Goal: Transaction & Acquisition: Book appointment/travel/reservation

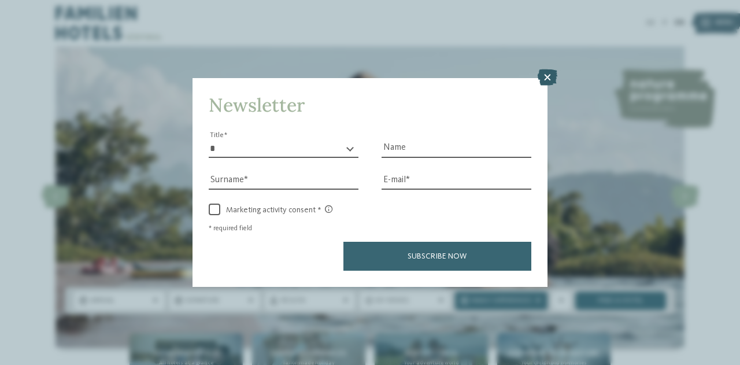
click at [551, 79] on icon at bounding box center [548, 77] width 20 height 16
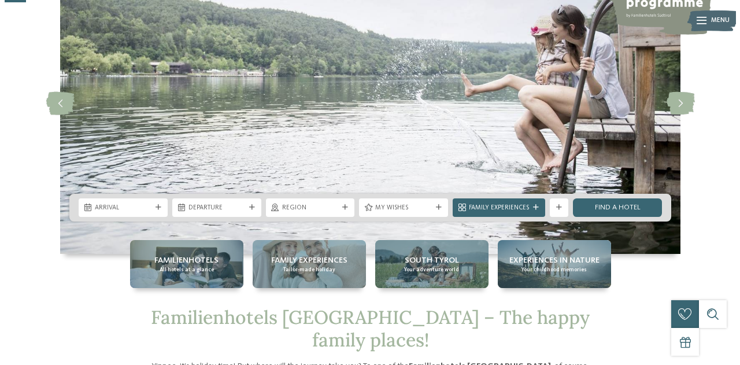
scroll to position [174, 0]
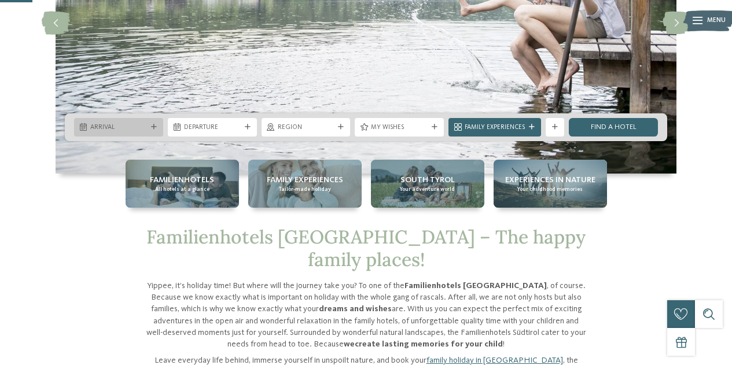
click at [148, 130] on div "Arrival" at bounding box center [118, 127] width 61 height 10
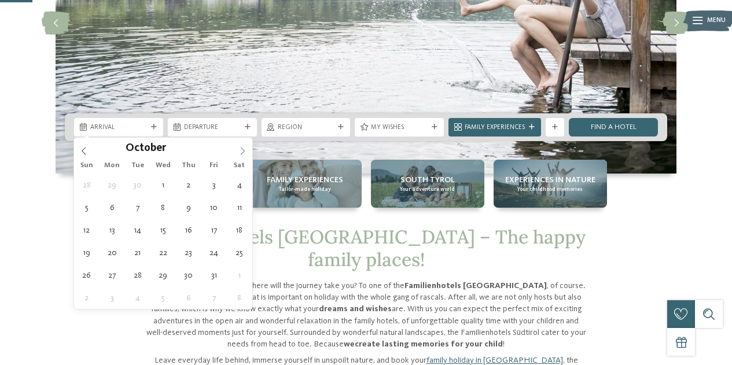
click at [237, 148] on span at bounding box center [243, 148] width 20 height 20
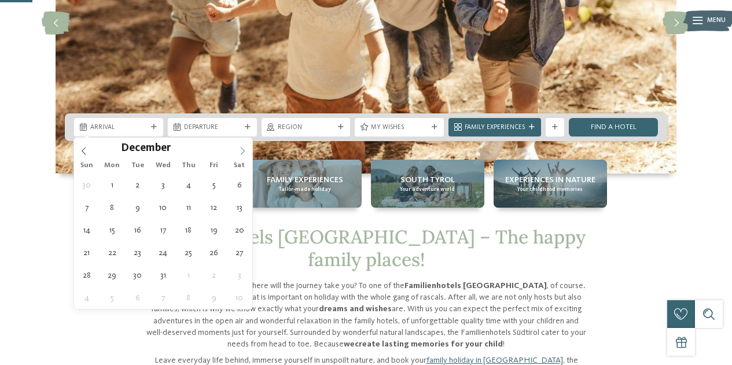
click at [237, 148] on span at bounding box center [243, 148] width 20 height 20
type input "****"
click at [237, 148] on span at bounding box center [243, 148] width 20 height 20
type div "14.02.2026"
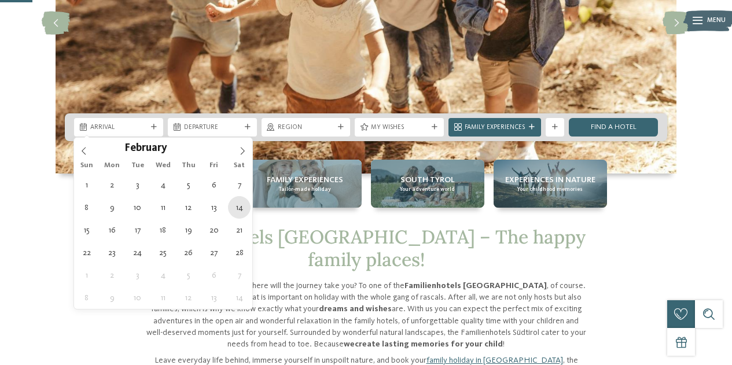
type input "****"
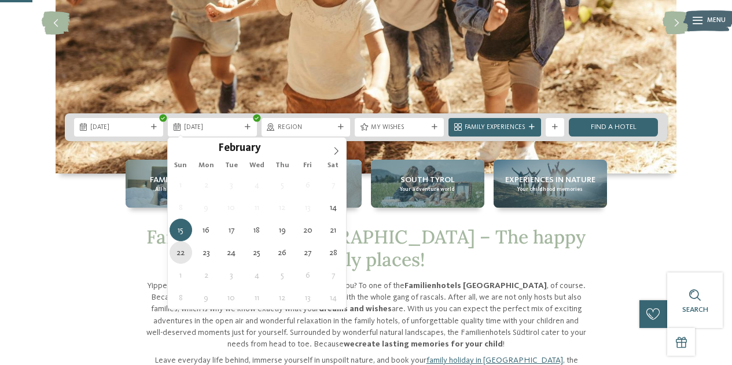
type div "22.02.2026"
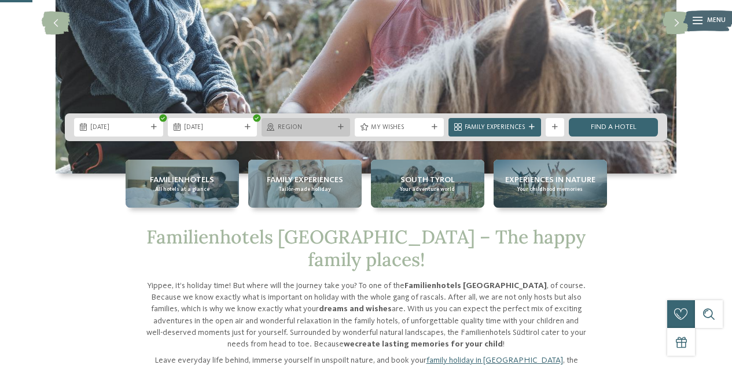
click at [334, 127] on span "Region" at bounding box center [306, 127] width 57 height 9
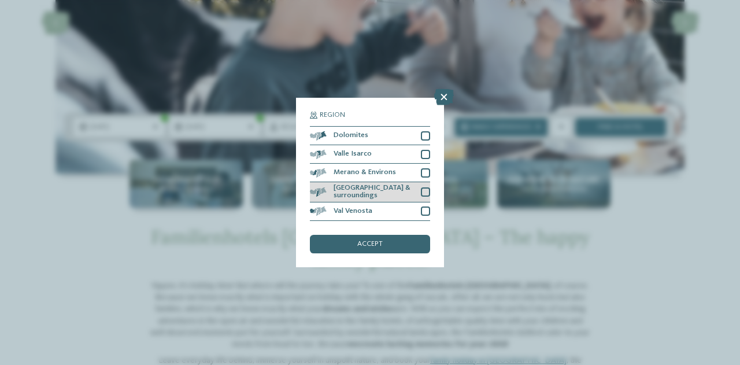
click at [426, 191] on div at bounding box center [425, 191] width 9 height 9
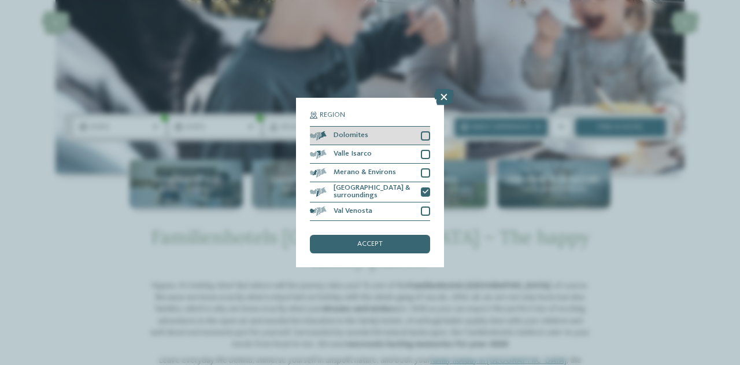
click at [428, 138] on div at bounding box center [425, 135] width 9 height 9
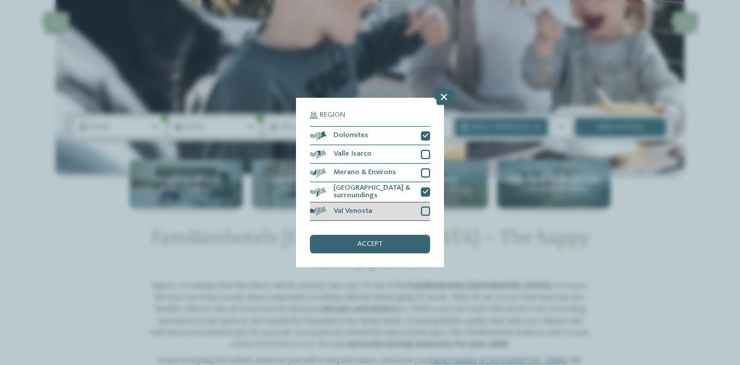
click at [425, 207] on div at bounding box center [425, 211] width 9 height 9
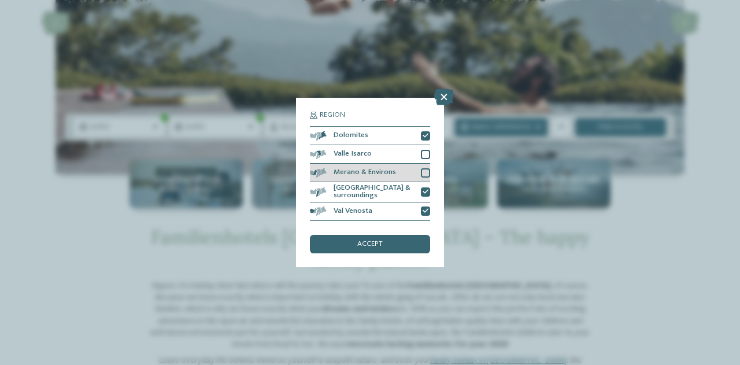
click at [426, 172] on div at bounding box center [425, 172] width 9 height 9
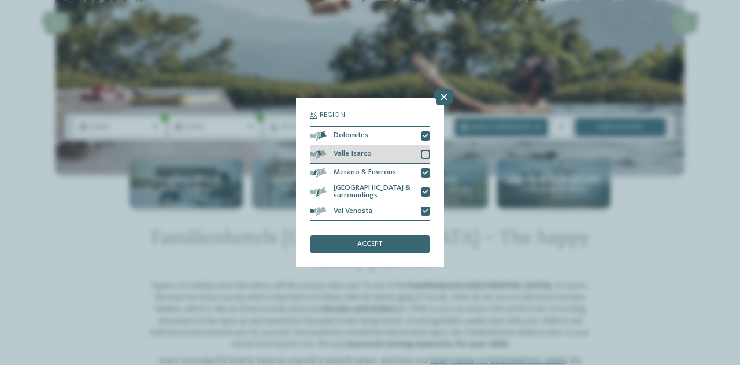
click at [424, 156] on div at bounding box center [425, 154] width 9 height 9
click at [388, 245] on div "accept" at bounding box center [370, 244] width 120 height 19
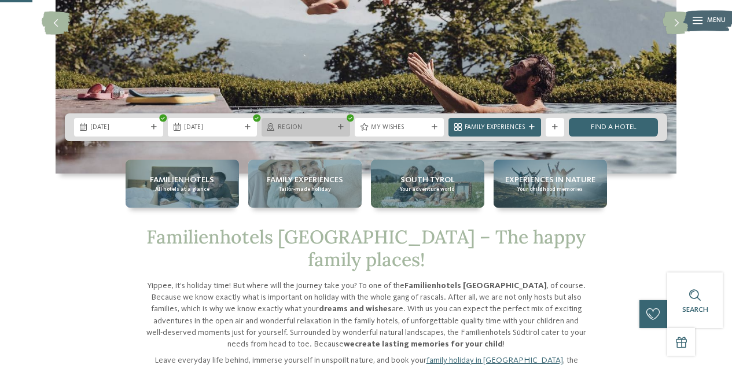
click at [333, 128] on span "Region" at bounding box center [306, 127] width 57 height 9
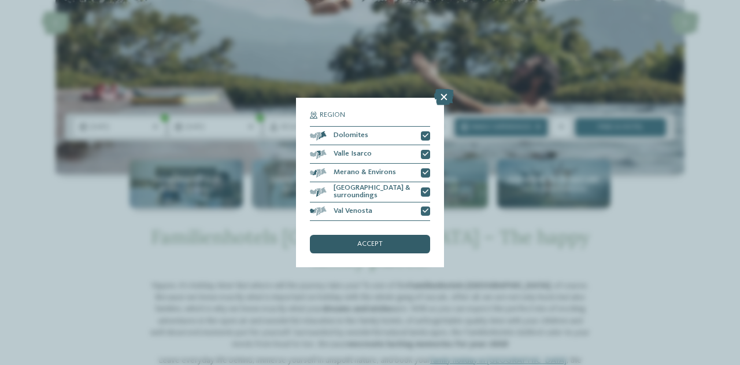
click at [350, 244] on div "accept" at bounding box center [370, 244] width 120 height 19
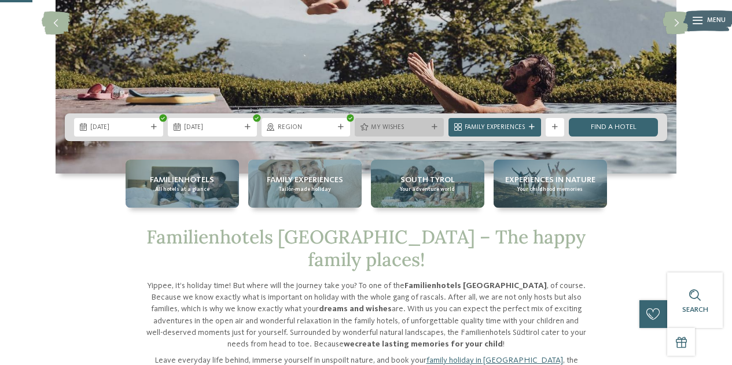
click at [411, 126] on span "My wishes" at bounding box center [399, 127] width 57 height 9
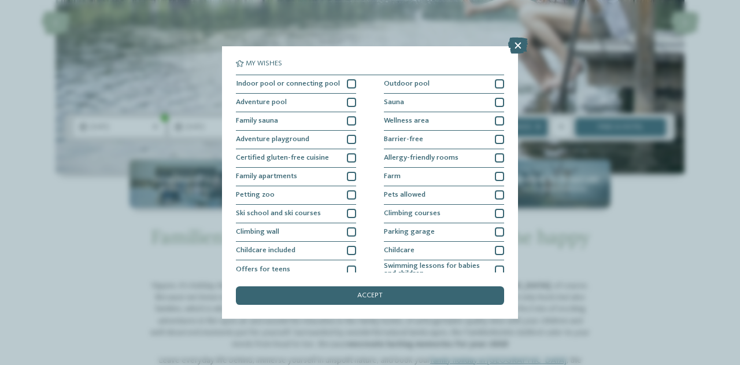
scroll to position [58, 0]
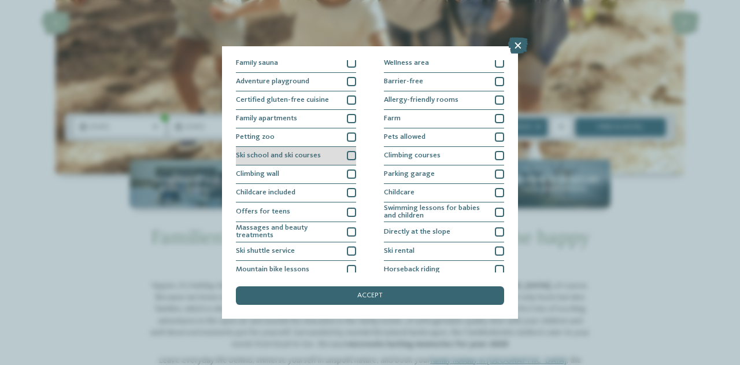
click at [351, 158] on div at bounding box center [351, 155] width 9 height 9
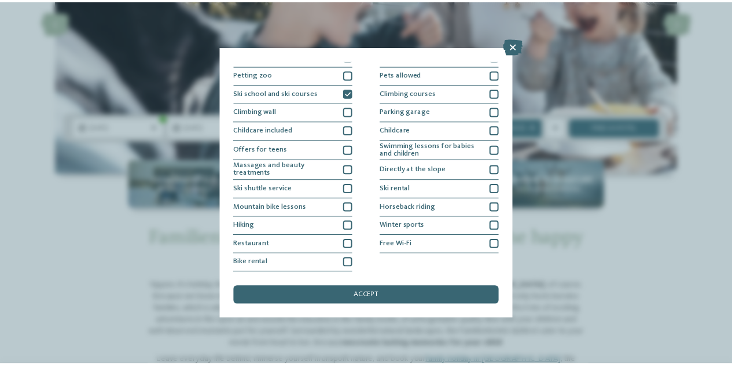
scroll to position [0, 0]
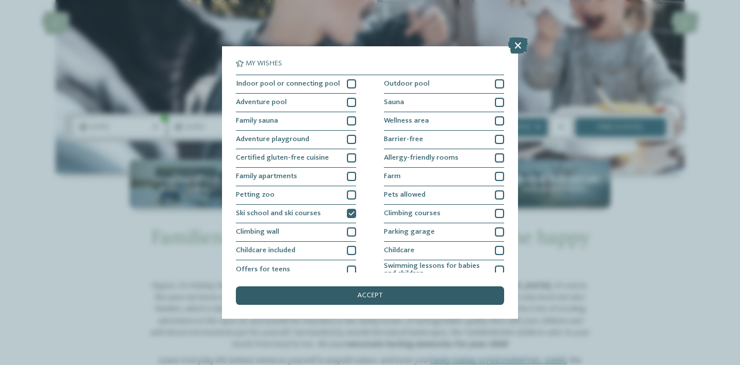
click at [355, 291] on div "accept" at bounding box center [370, 295] width 268 height 19
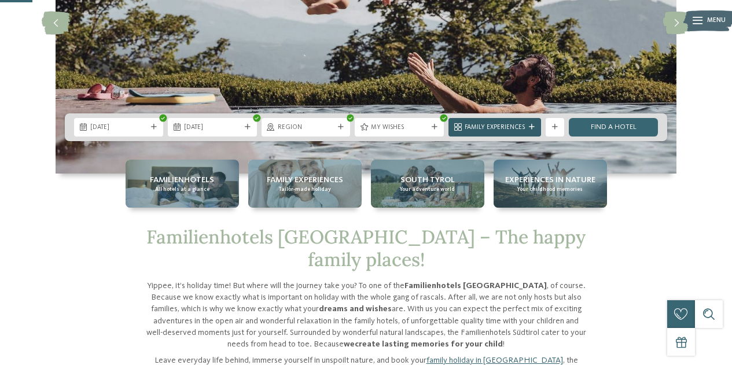
click at [522, 128] on span "Family Experiences" at bounding box center [495, 127] width 60 height 9
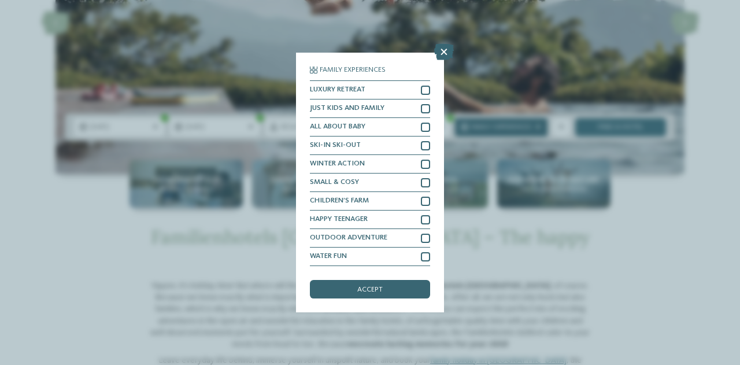
click at [522, 128] on div "Family Experiences LUXURY RETREAT JUST KIDS AND FAMILY" at bounding box center [370, 182] width 740 height 365
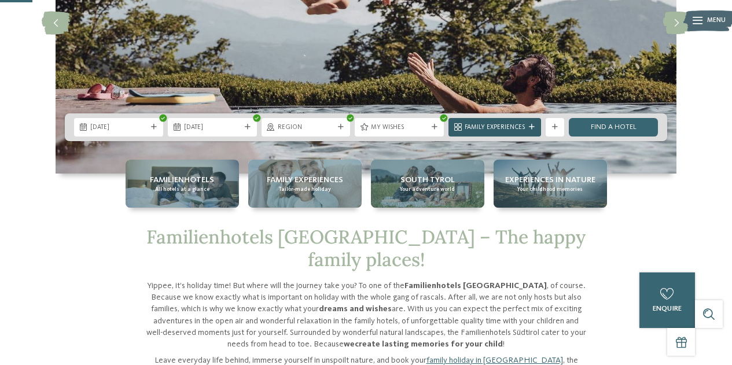
click at [522, 128] on span "Family Experiences" at bounding box center [495, 127] width 60 height 9
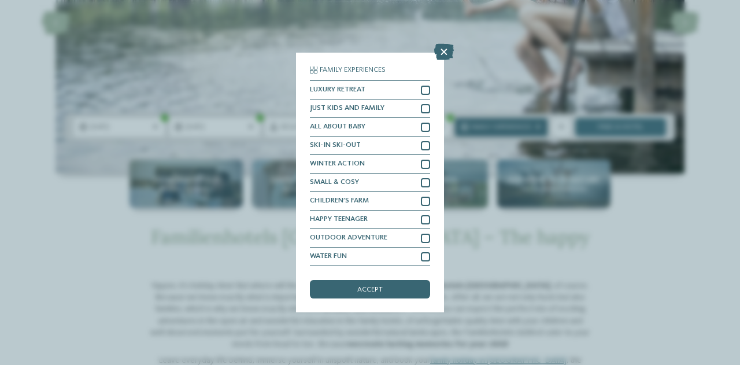
click at [522, 128] on div "Family Experiences LUXURY RETREAT JUST KIDS AND FAMILY" at bounding box center [370, 182] width 740 height 365
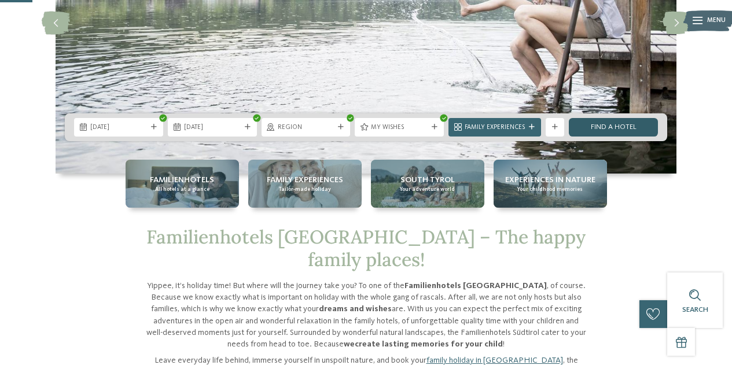
click at [585, 127] on link "Find a hotel" at bounding box center [613, 127] width 89 height 19
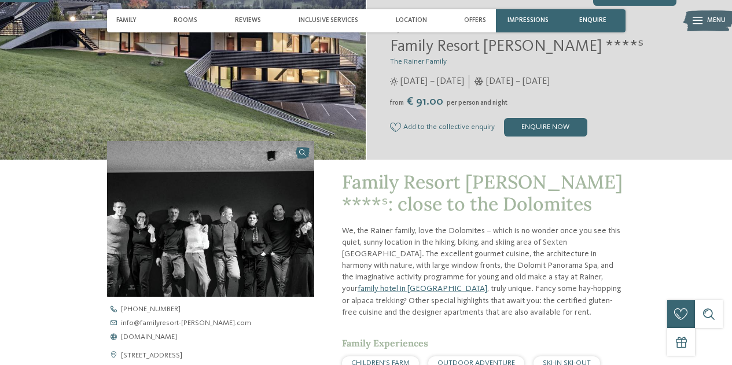
scroll to position [289, 0]
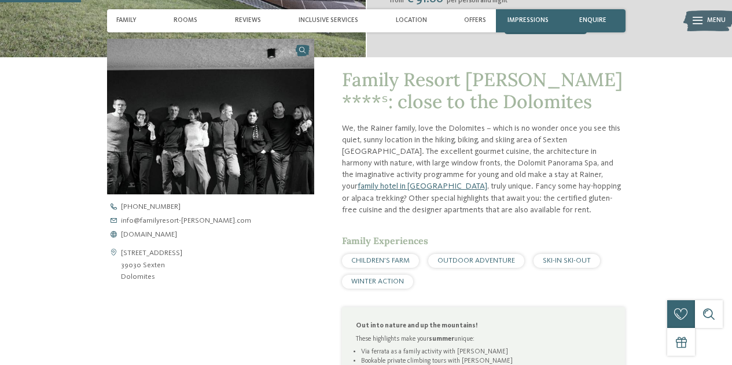
drag, startPoint x: 176, startPoint y: 233, endPoint x: 192, endPoint y: 188, distance: 47.7
click at [176, 233] on span "www.familyresort-rainer.com" at bounding box center [149, 235] width 56 height 8
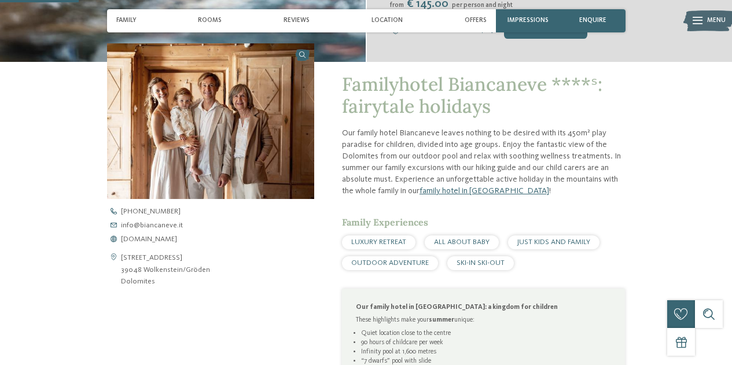
scroll to position [289, 0]
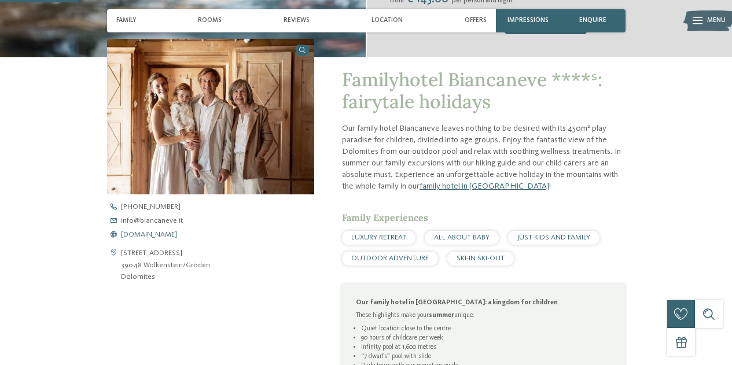
click at [161, 235] on span "www.biancaneve.it" at bounding box center [149, 235] width 56 height 8
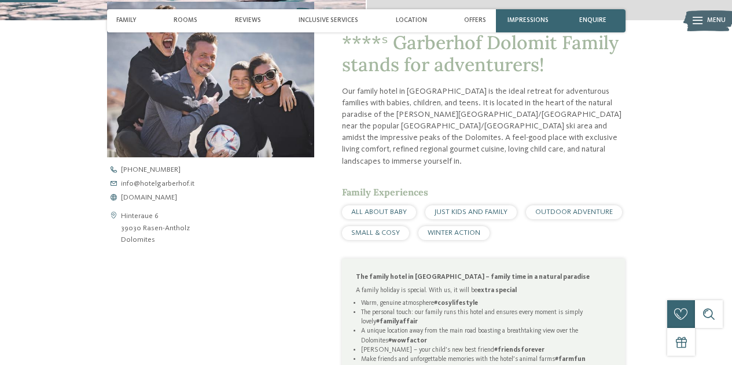
scroll to position [347, 0]
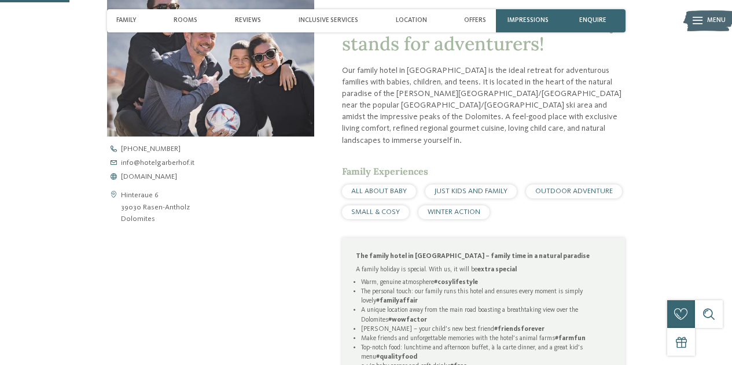
drag, startPoint x: 164, startPoint y: 174, endPoint x: 202, endPoint y: 142, distance: 49.7
click at [164, 174] on span "[DOMAIN_NAME]" at bounding box center [149, 178] width 56 height 8
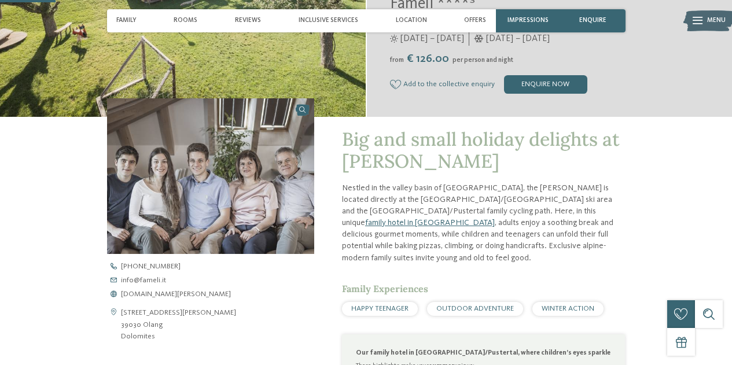
scroll to position [231, 0]
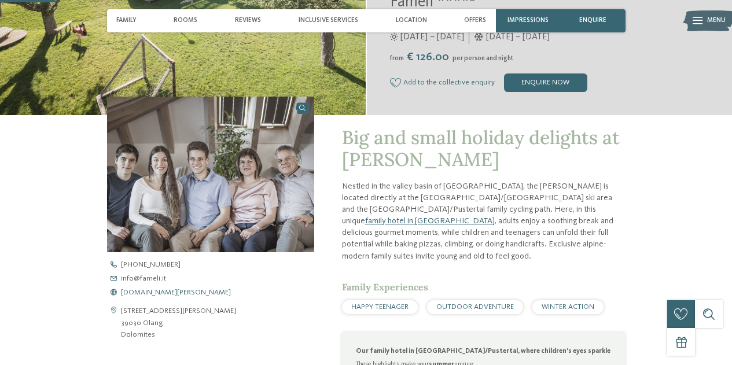
click at [142, 293] on span "www.fameli.it" at bounding box center [176, 293] width 110 height 8
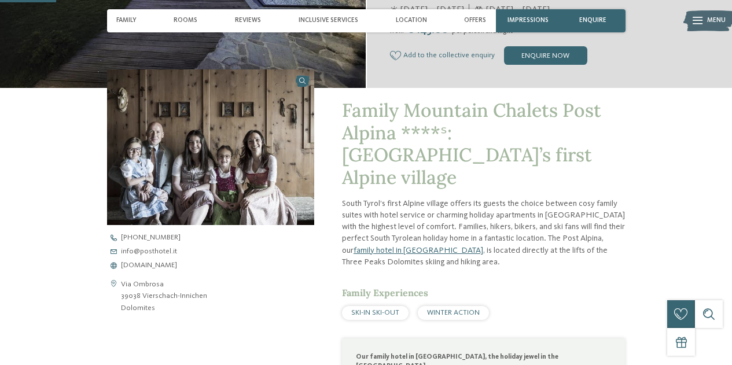
scroll to position [289, 0]
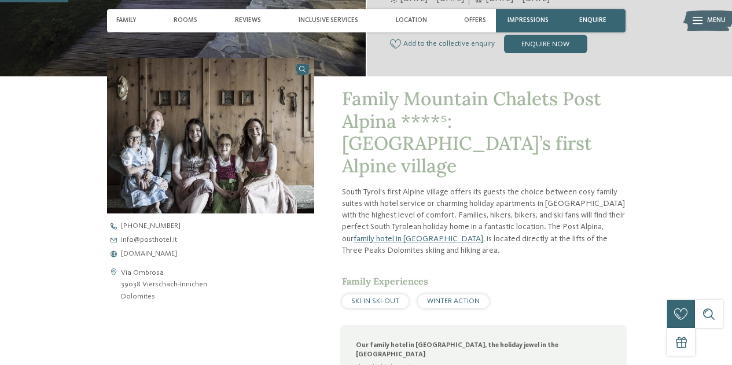
drag, startPoint x: 161, startPoint y: 255, endPoint x: 207, endPoint y: 233, distance: 49.9
click at [161, 255] on span "[DOMAIN_NAME]" at bounding box center [149, 254] width 56 height 8
